Goal: Task Accomplishment & Management: Manage account settings

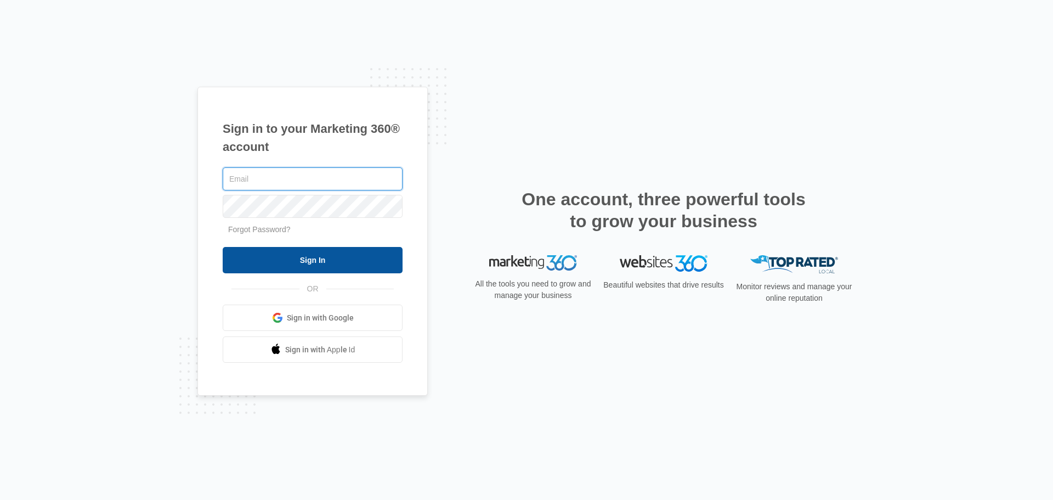
type input "[EMAIL_ADDRESS][DOMAIN_NAME]"
click at [344, 264] on input "Sign In" at bounding box center [313, 260] width 180 height 26
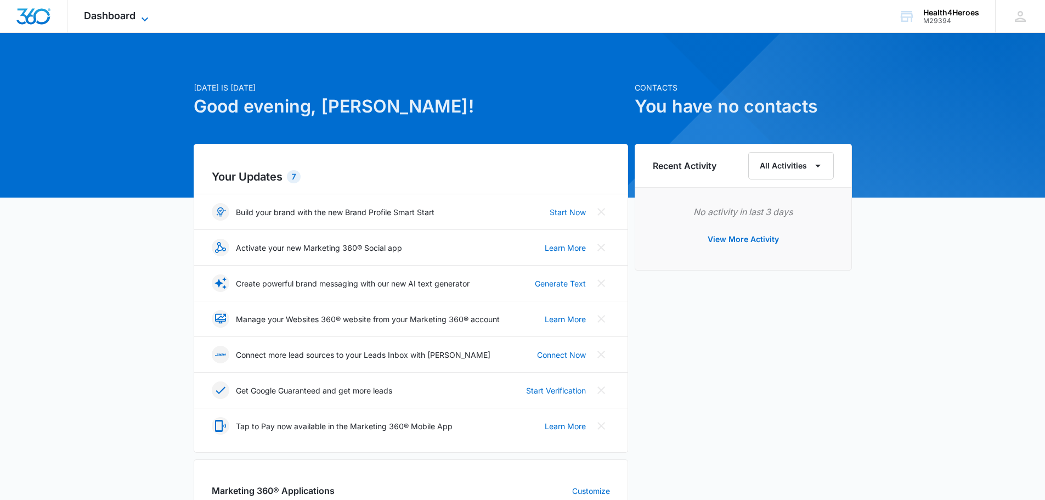
click at [131, 21] on span "Dashboard" at bounding box center [110, 16] width 52 height 12
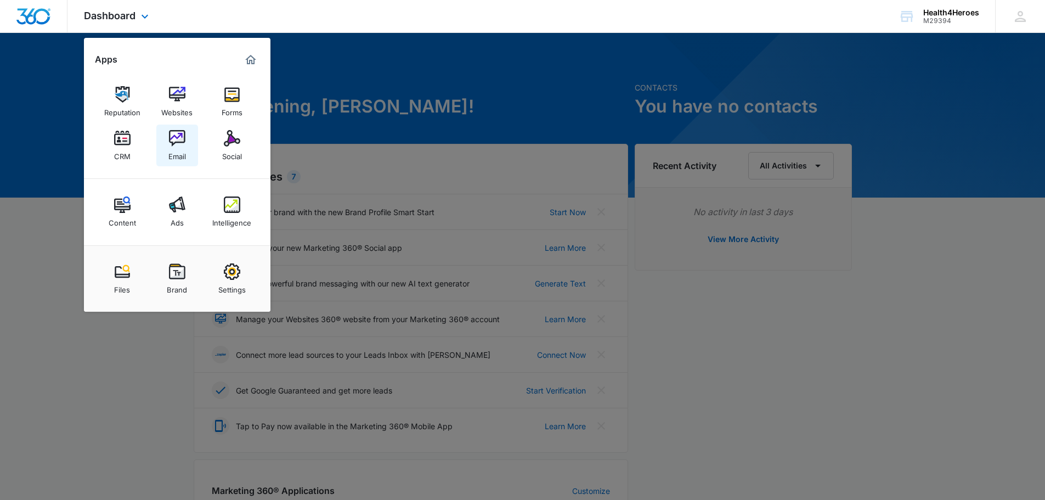
click at [167, 152] on link "Email" at bounding box center [177, 146] width 42 height 42
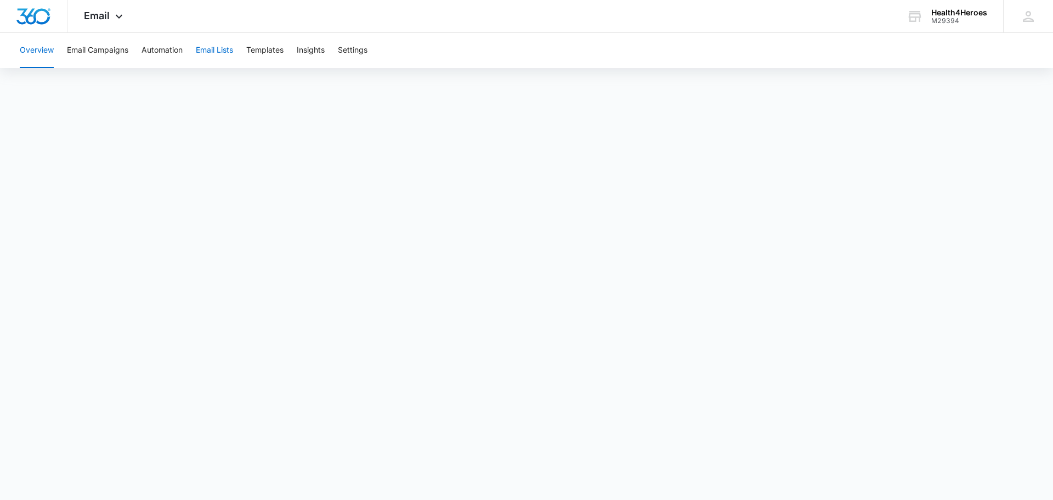
click at [208, 52] on button "Email Lists" at bounding box center [214, 50] width 37 height 35
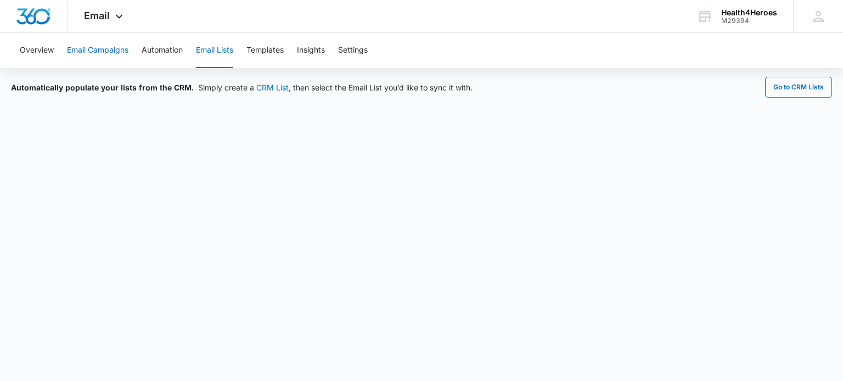
click at [120, 50] on button "Email Campaigns" at bounding box center [97, 50] width 61 height 35
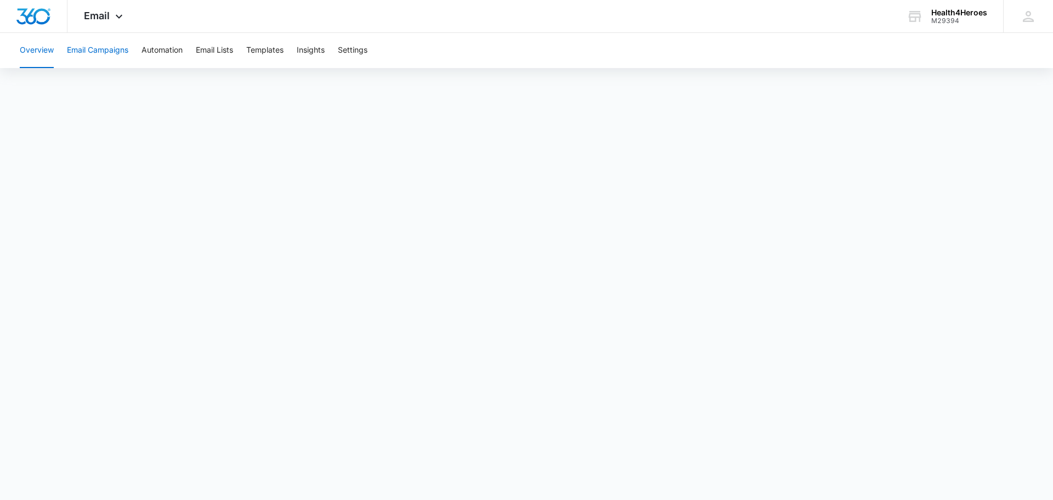
click at [115, 61] on button "Email Campaigns" at bounding box center [97, 50] width 61 height 35
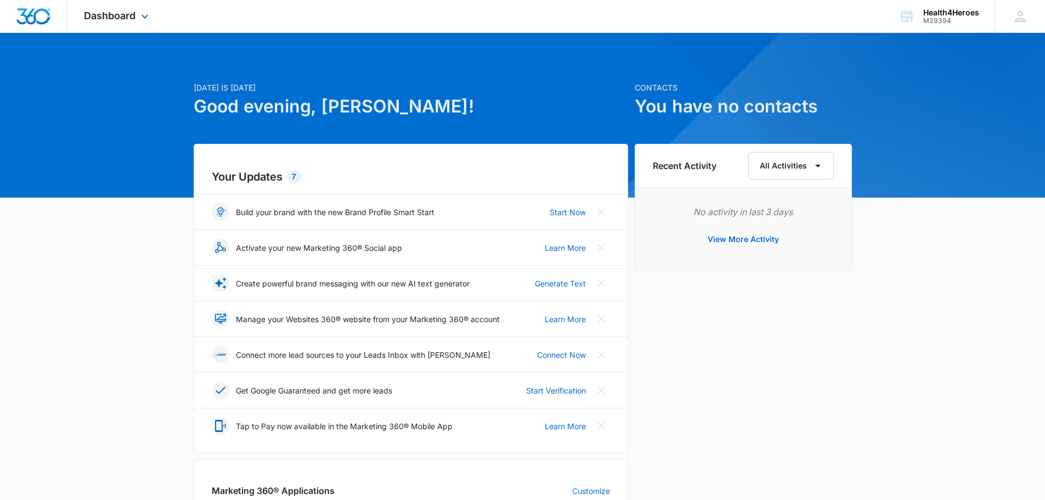
click at [132, 5] on div "Dashboard Apps Reputation Websites Forms CRM Email Social Content Ads Intellige…" at bounding box center [117, 16] width 100 height 32
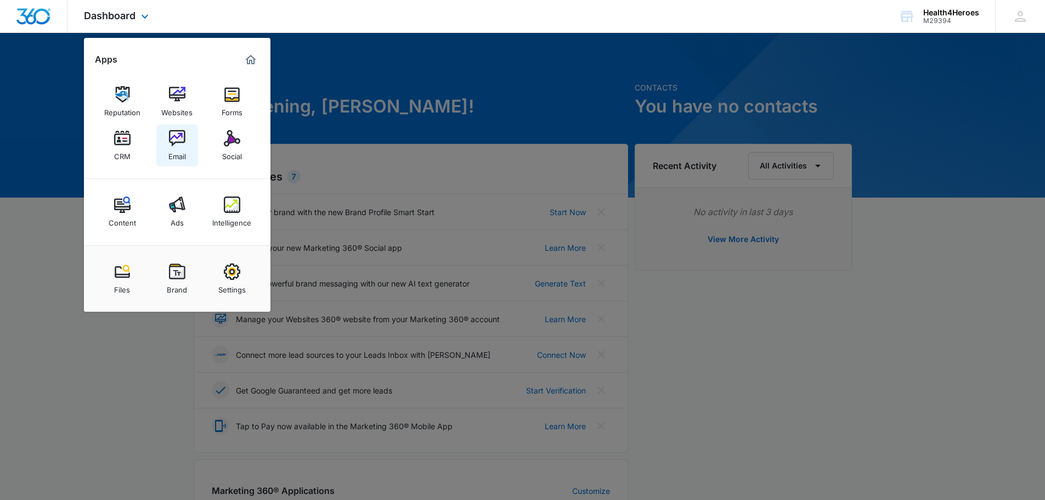
click at [172, 145] on img at bounding box center [177, 138] width 16 height 16
